Goal: Browse casually

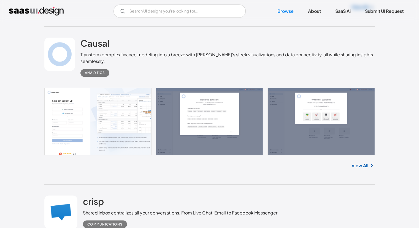
scroll to position [7140, 0]
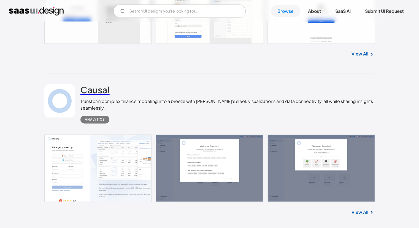
click at [100, 91] on h2 "Causal" at bounding box center [94, 89] width 29 height 11
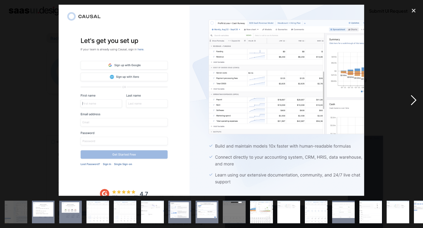
click at [412, 101] on div "next image" at bounding box center [414, 100] width 19 height 191
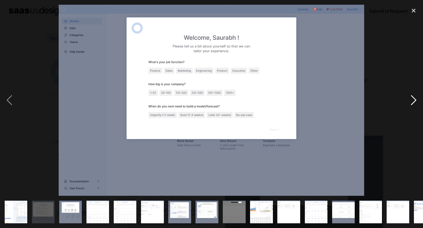
click at [412, 101] on div "next image" at bounding box center [414, 100] width 19 height 191
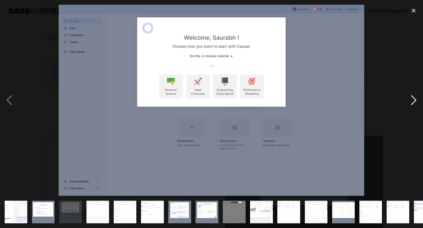
click at [412, 101] on div "next image" at bounding box center [414, 100] width 19 height 191
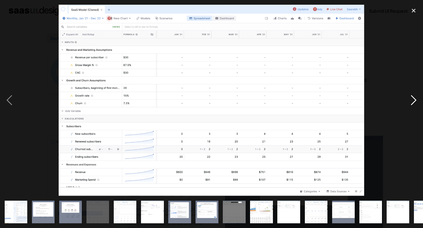
click at [412, 101] on div "next image" at bounding box center [414, 100] width 19 height 191
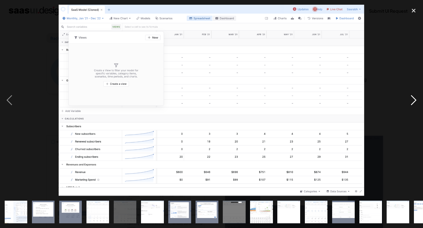
click at [412, 101] on div "next image" at bounding box center [414, 100] width 19 height 191
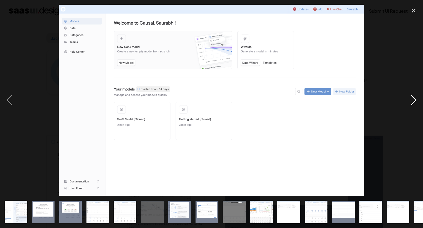
click at [412, 101] on div "next image" at bounding box center [414, 100] width 19 height 191
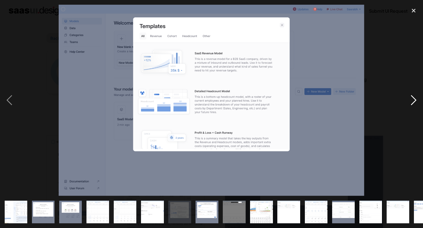
click at [412, 101] on div "next image" at bounding box center [414, 100] width 19 height 191
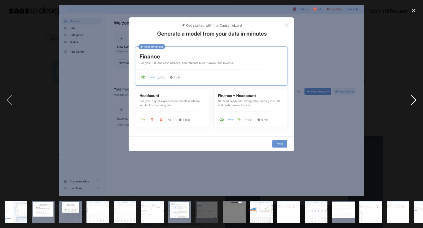
click at [412, 101] on div "next image" at bounding box center [414, 100] width 19 height 191
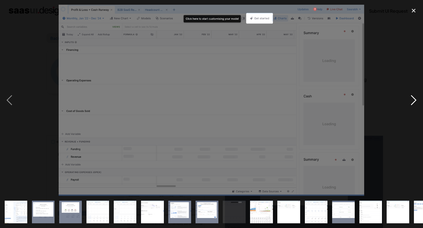
click at [412, 101] on div "next image" at bounding box center [414, 100] width 19 height 191
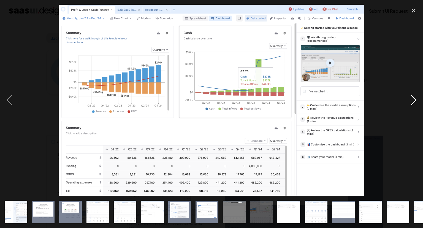
click at [412, 101] on div "next image" at bounding box center [414, 100] width 19 height 191
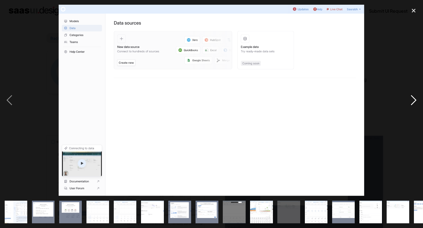
click at [412, 101] on div "next image" at bounding box center [414, 100] width 19 height 191
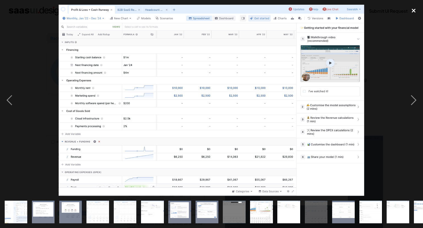
click at [411, 10] on div "close lightbox" at bounding box center [414, 11] width 19 height 12
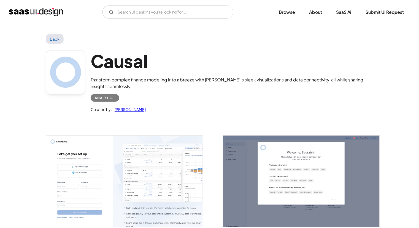
scroll to position [7, 0]
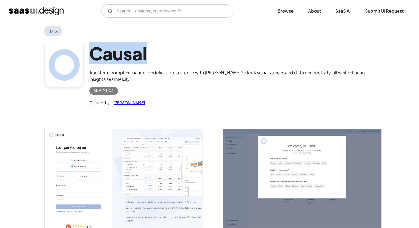
drag, startPoint x: 97, startPoint y: 54, endPoint x: 152, endPoint y: 57, distance: 55.8
click at [152, 57] on h1 "Causal" at bounding box center [232, 53] width 286 height 21
